Goal: Task Accomplishment & Management: Complete application form

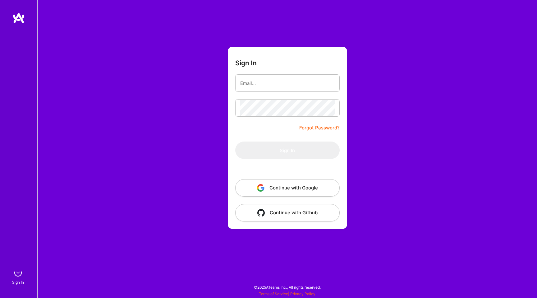
type input "[EMAIL_ADDRESS][DOMAIN_NAME]"
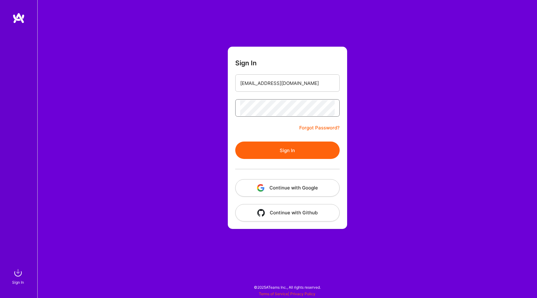
click at [235, 141] on button "Sign In" at bounding box center [287, 149] width 104 height 17
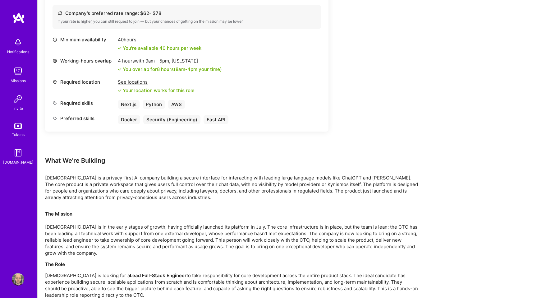
scroll to position [243, 0]
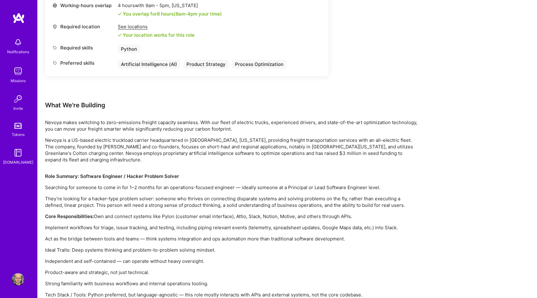
scroll to position [317, 0]
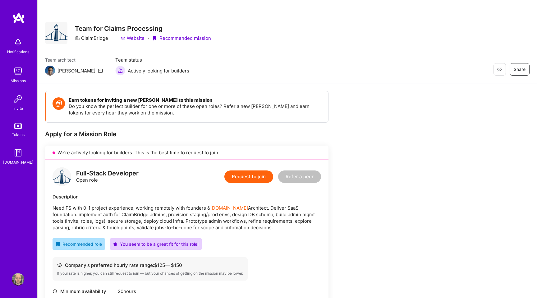
click at [141, 35] on link "Website" at bounding box center [133, 38] width 24 height 7
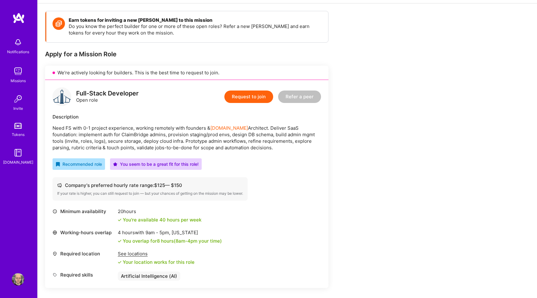
scroll to position [71, 0]
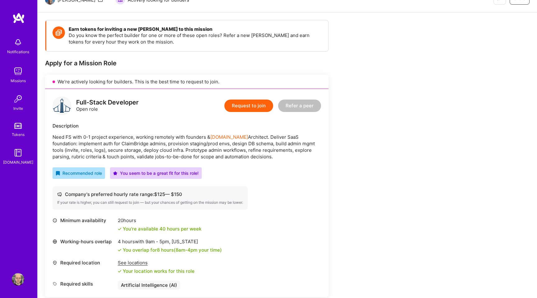
drag, startPoint x: 257, startPoint y: 103, endPoint x: 265, endPoint y: 152, distance: 49.7
click at [265, 152] on div "Full-Stack Developer Open role Request to join Refer a peer Description Need FS…" at bounding box center [187, 193] width 284 height 208
click at [253, 102] on button "Request to join" at bounding box center [248, 105] width 49 height 12
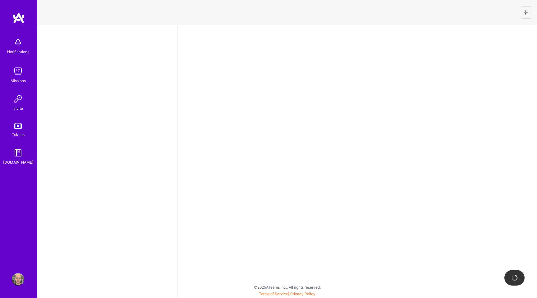
select select "US"
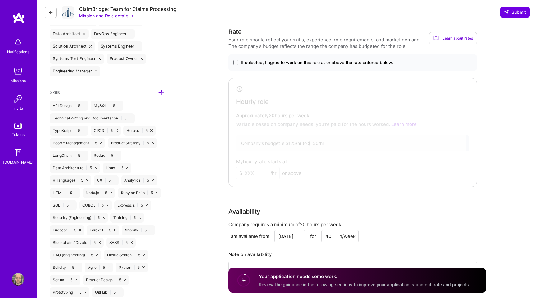
scroll to position [299, 0]
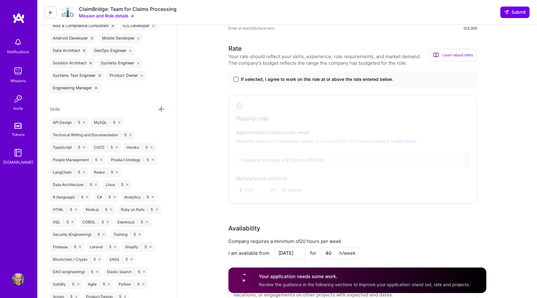
click at [237, 81] on span at bounding box center [235, 79] width 5 height 5
click at [0, 0] on input "If selected, I agree to work on this role at or above the rate entered below." at bounding box center [0, 0] width 0 height 0
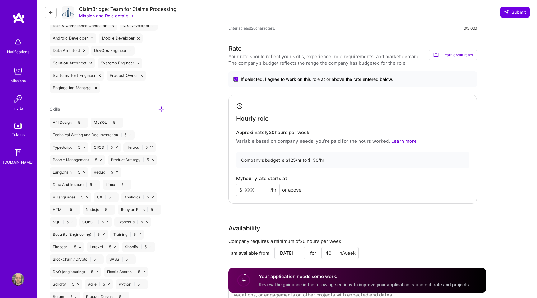
click at [250, 194] on input at bounding box center [258, 190] width 44 height 12
type input "150"
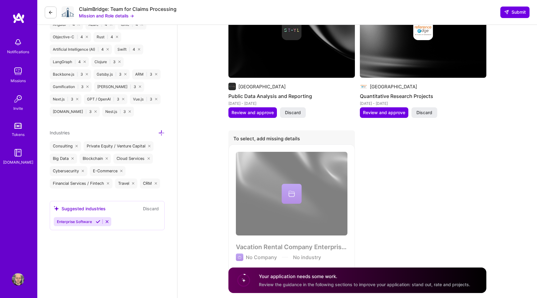
scroll to position [964, 0]
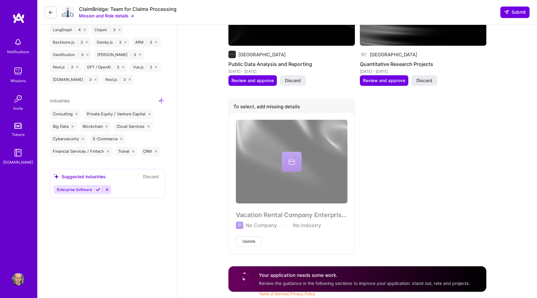
click at [98, 188] on icon at bounding box center [98, 189] width 5 height 5
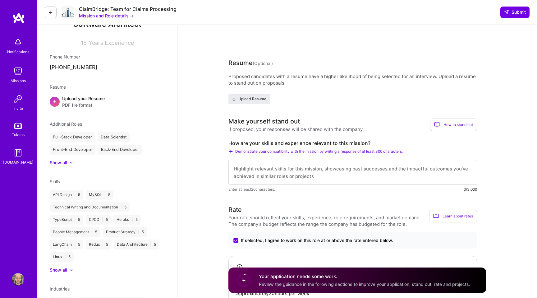
scroll to position [87, 0]
click at [364, 169] on textarea at bounding box center [353, 171] width 249 height 25
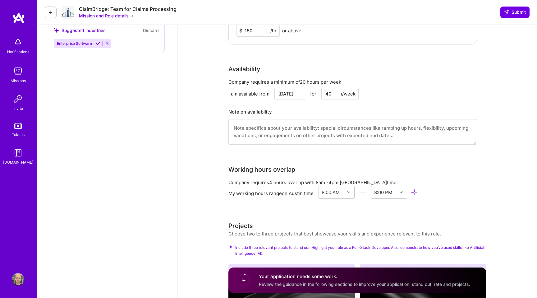
scroll to position [416, 0]
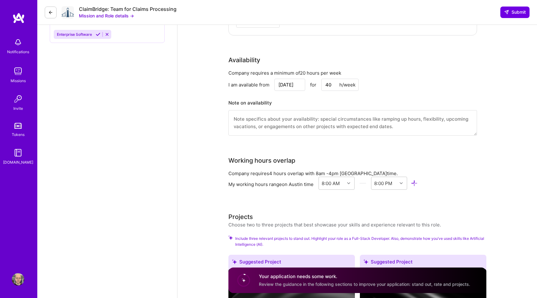
click at [362, 119] on textarea at bounding box center [353, 122] width 249 height 25
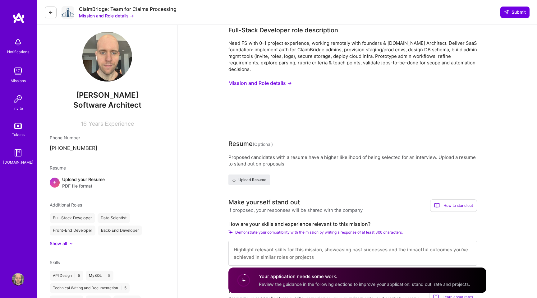
scroll to position [0, 0]
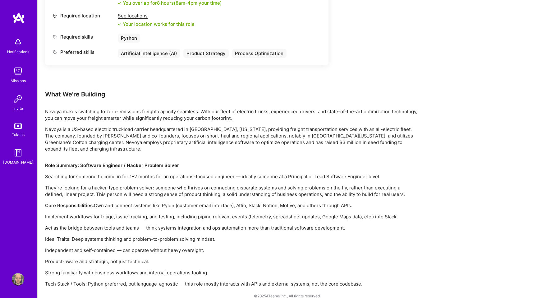
scroll to position [317, 0]
